Goal: Navigation & Orientation: Find specific page/section

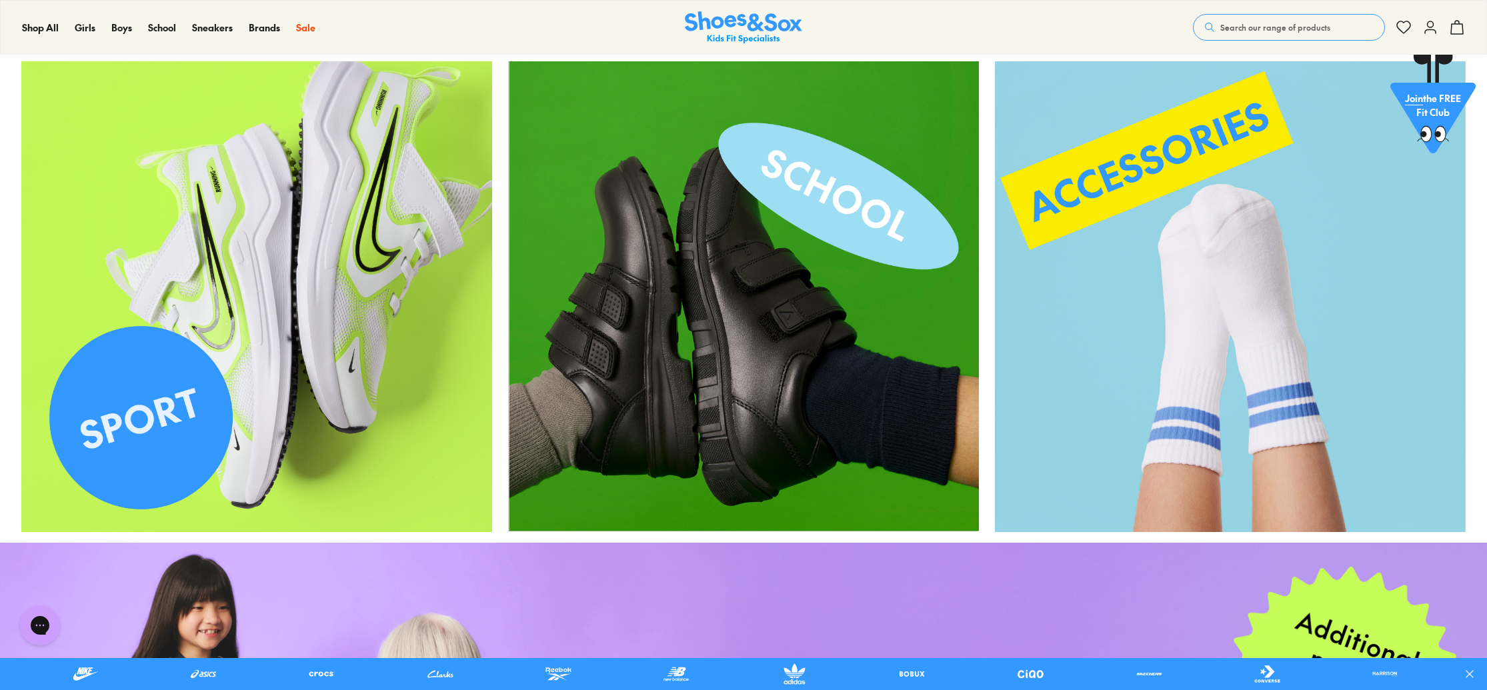
scroll to position [3518, 0]
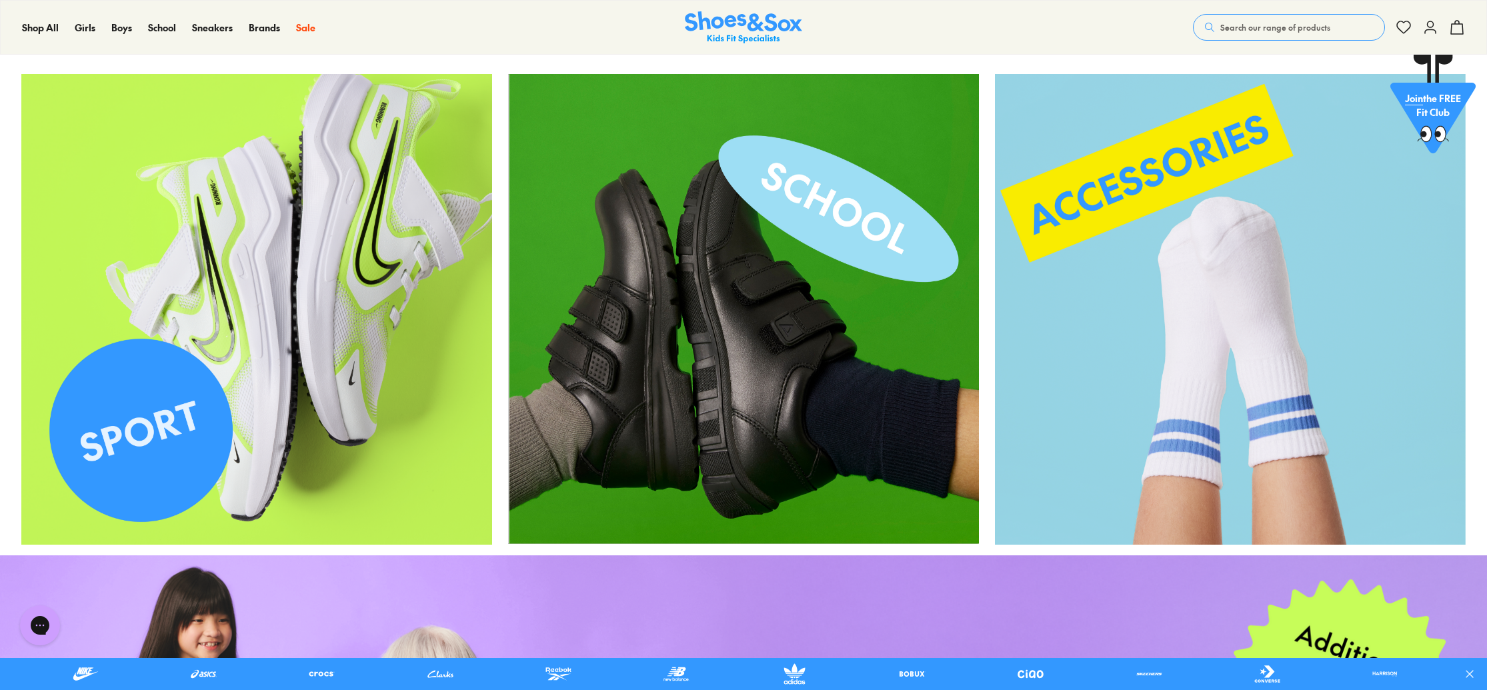
click at [760, 283] on img at bounding box center [743, 309] width 471 height 471
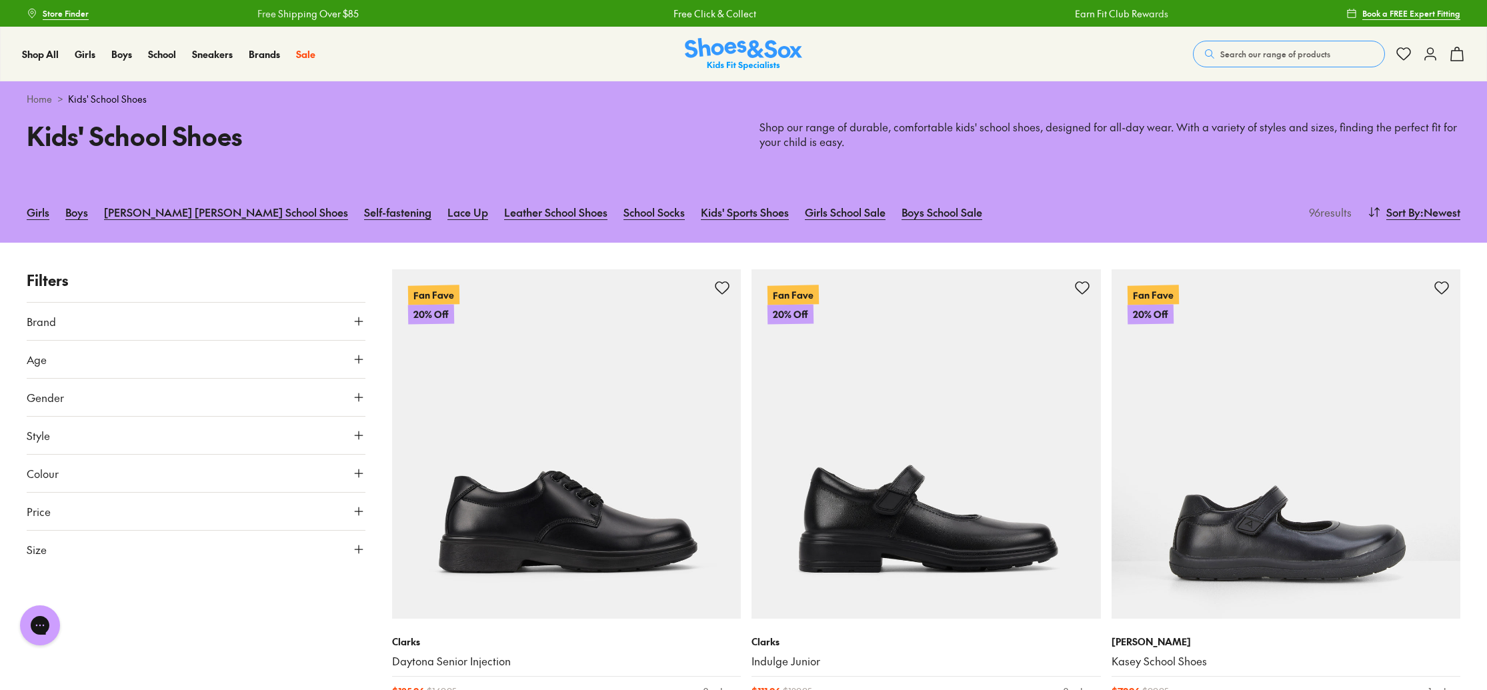
click at [33, 93] on link "Home" at bounding box center [39, 99] width 25 height 14
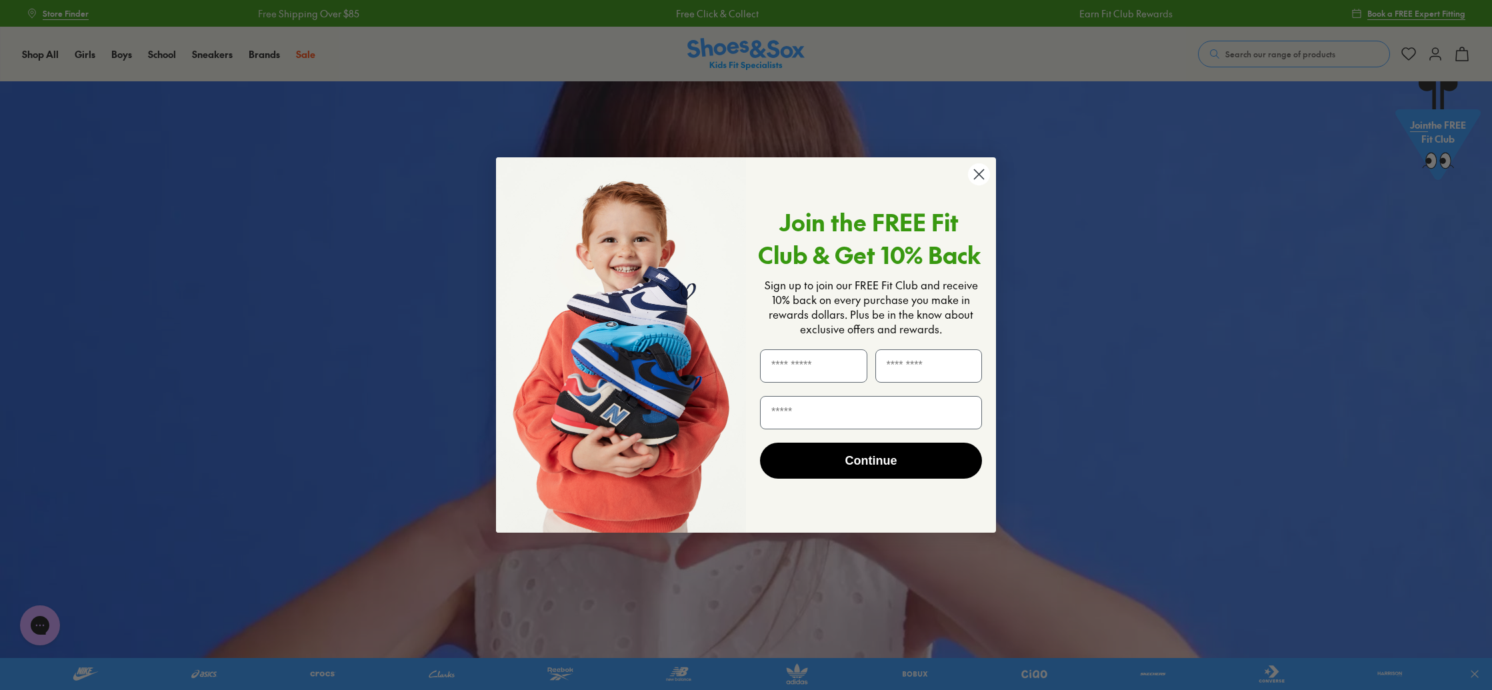
click at [981, 171] on circle "Close dialog" at bounding box center [979, 174] width 22 height 22
